Goal: Task Accomplishment & Management: Use online tool/utility

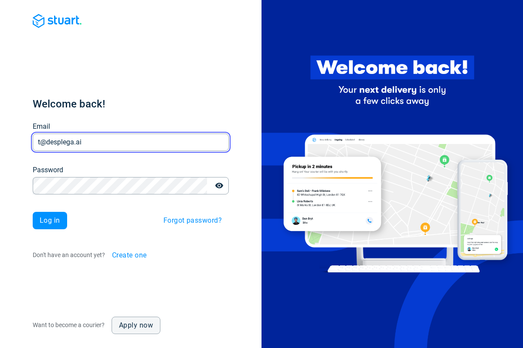
type input "t@desplega.ai"
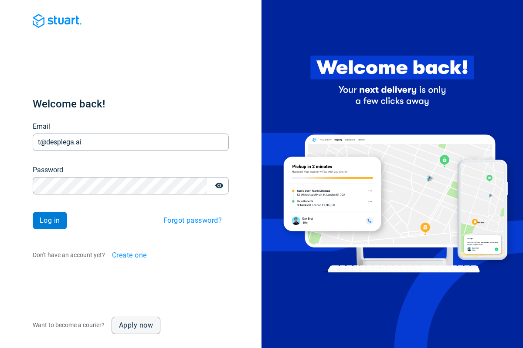
click at [50, 221] on span "Log in" at bounding box center [50, 220] width 20 height 7
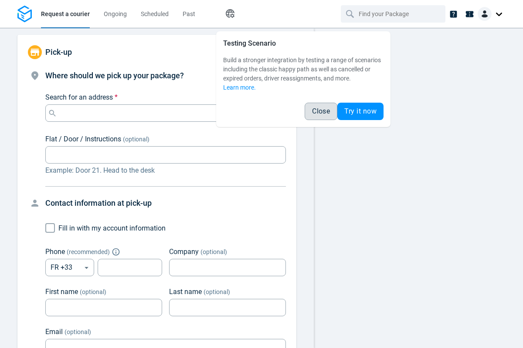
click at [321, 111] on span "Close" at bounding box center [321, 111] width 18 height 7
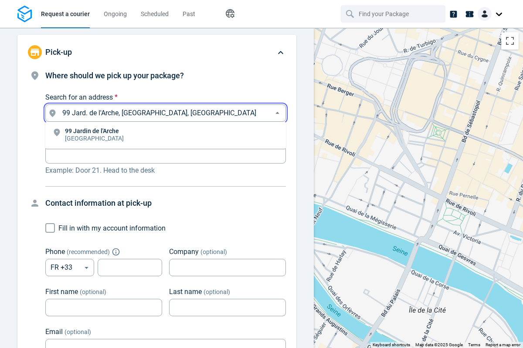
click at [165, 135] on li "[STREET_ADDRESS]" at bounding box center [165, 135] width 240 height 20
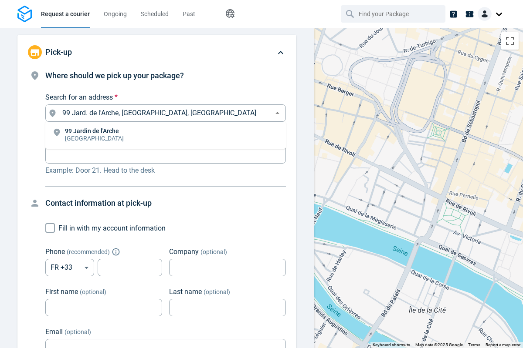
type input "99 Jard. de l'Arche, [GEOGRAPHIC_DATA], [GEOGRAPHIC_DATA]"
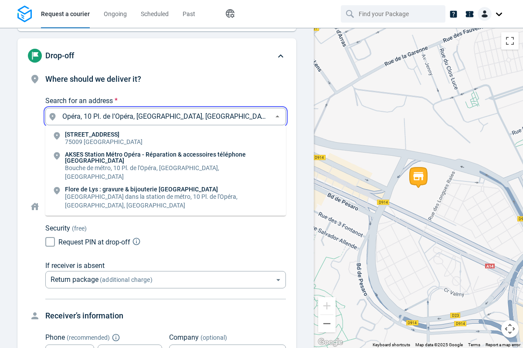
click at [165, 139] on li "[STREET_ADDRESS]" at bounding box center [165, 139] width 240 height 20
type input "10 Pl. de l'Opéra, [GEOGRAPHIC_DATA], [GEOGRAPHIC_DATA]"
click at [165, 188] on body "Request a courier Ongoing Scheduled Past Happy Path Pick-up 99 Jard. de l'Arche…" at bounding box center [261, 174] width 523 height 348
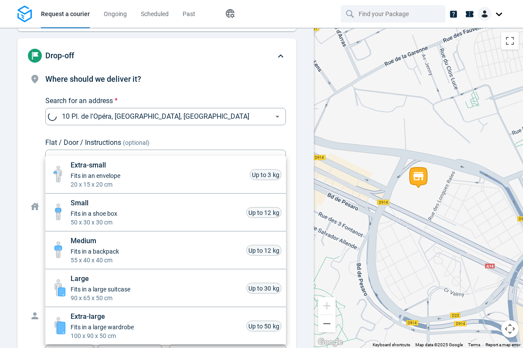
scroll to position [384, 0]
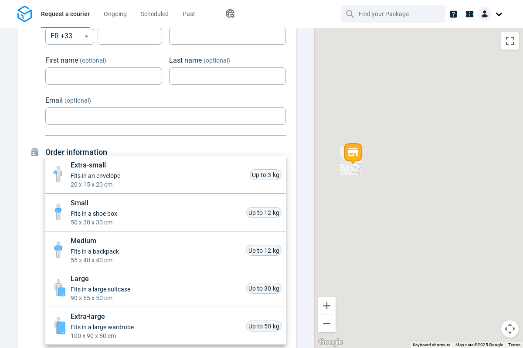
click at [165, 213] on li "Small Fits in a shoe box 50 x 30 x 30 cm Up to 12 kg" at bounding box center [165, 213] width 240 height 38
type input "small"
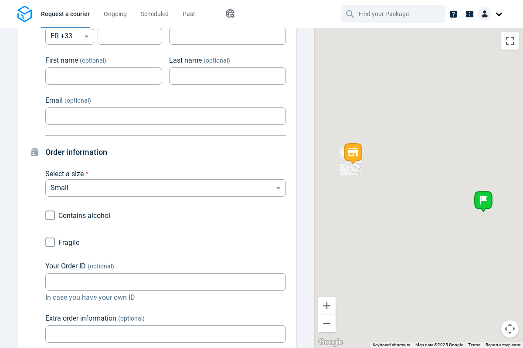
click at [50, 243] on div "Extra-small Fits in an envelope 20 x 15 x 20 cm Up to 3 kg Small Fits in a shoe…" at bounding box center [261, 175] width 523 height 345
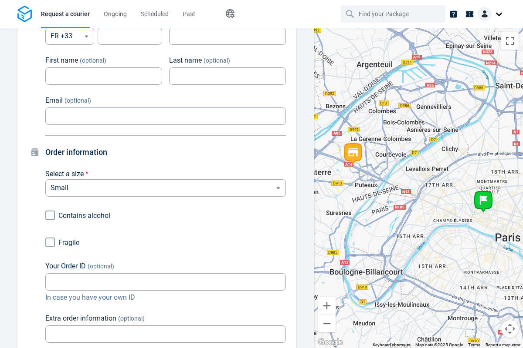
click at [50, 243] on input "Fragile" at bounding box center [50, 242] width 17 height 17
checkbox input "true"
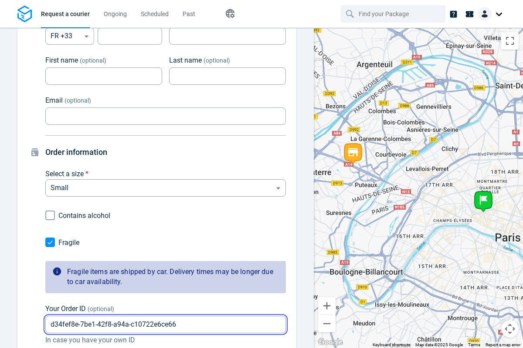
type input "d34fef8e-7be1-42f8-a94a-c10722e6ce66"
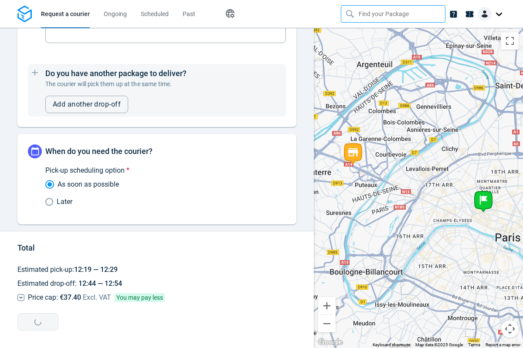
type input "d34fef8e-7be1-42f8-a94a-c10722e6ce66"
